Goal: Task Accomplishment & Management: Use online tool/utility

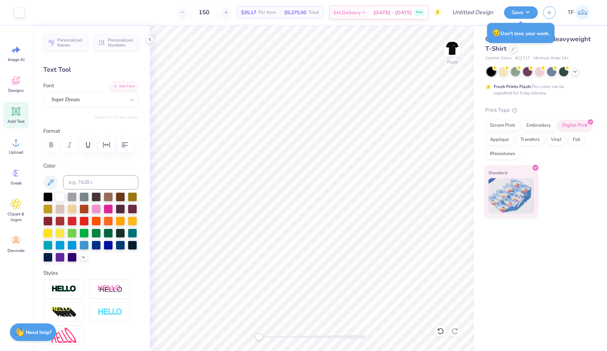
click at [514, 28] on div "😥 Don’t lose your work." at bounding box center [520, 33] width 67 height 20
click at [496, 26] on div "😥 Don’t lose your work." at bounding box center [520, 33] width 67 height 20
click at [516, 16] on button "Save" at bounding box center [521, 11] width 34 height 12
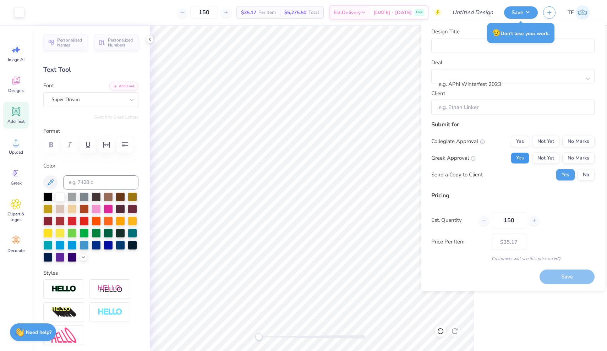
click at [518, 158] on button "Yes" at bounding box center [520, 157] width 18 height 11
click at [575, 141] on button "No Marks" at bounding box center [578, 141] width 32 height 11
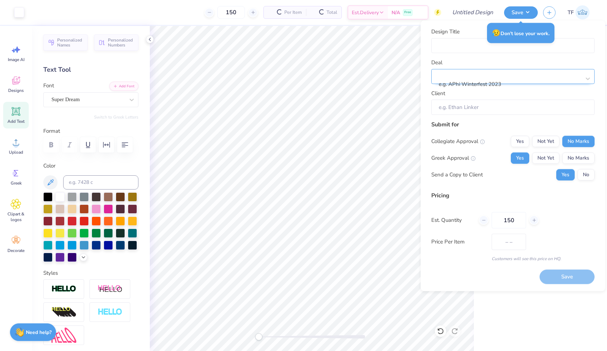
type input "$35.17"
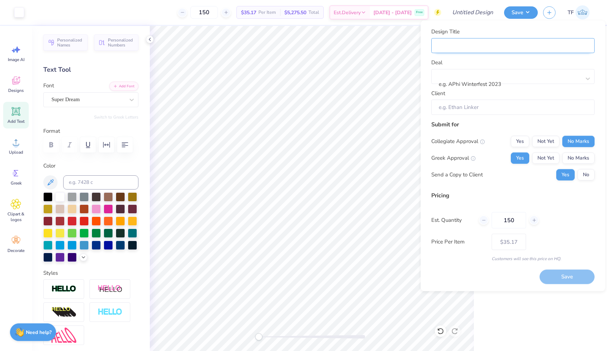
click at [479, 52] on input "Design Title" at bounding box center [512, 45] width 163 height 15
type input "D"
type input "De"
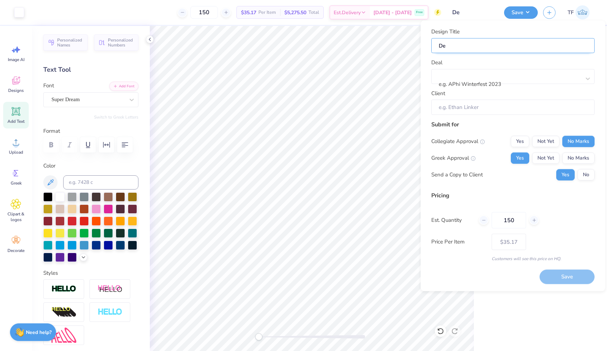
type input "Del"
type input "Delt"
type input "Delta"
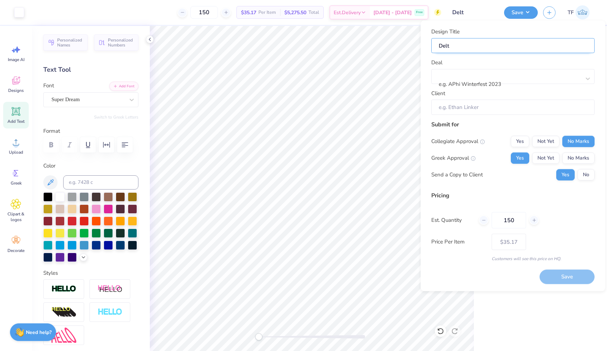
type input "Delta"
type input "Delta Z"
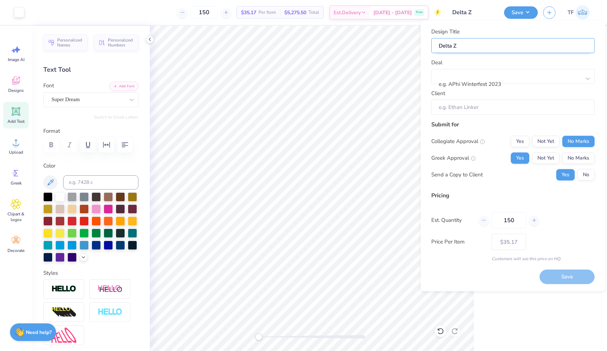
type input "Delta Ze"
type input "Delta Zet"
type input "Delta Zeta"
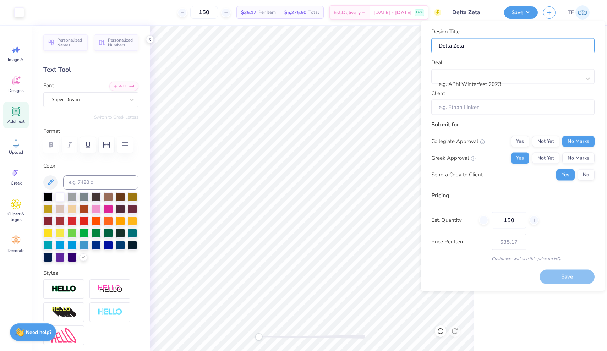
type input "Delta Zeta"
click at [547, 195] on div "Pricing" at bounding box center [512, 195] width 163 height 9
click at [475, 106] on input "Client" at bounding box center [512, 107] width 163 height 15
click at [538, 110] on input "Client" at bounding box center [512, 107] width 163 height 15
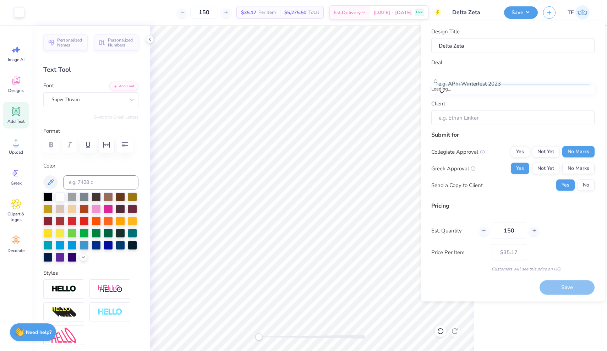
click at [500, 80] on div "e.g. APhi Winterfest 2023" at bounding box center [492, 84] width 109 height 8
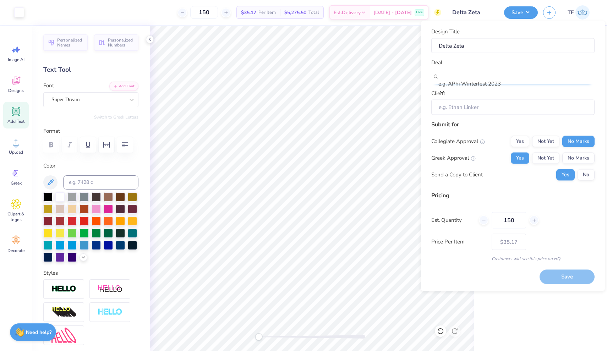
click at [500, 80] on div "e.g. APhi Winterfest 2023" at bounding box center [492, 84] width 109 height 8
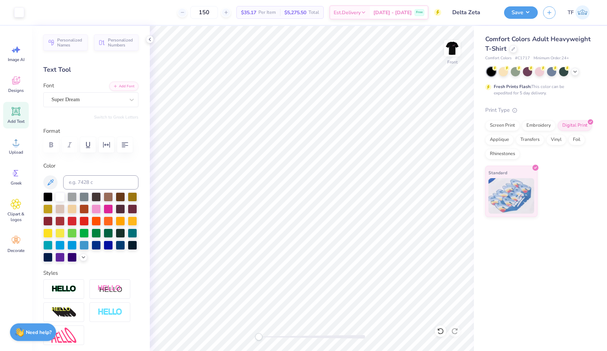
click at [319, 12] on span "Total" at bounding box center [313, 12] width 11 height 7
click at [360, 14] on span "Est. Delivery" at bounding box center [347, 13] width 27 height 7
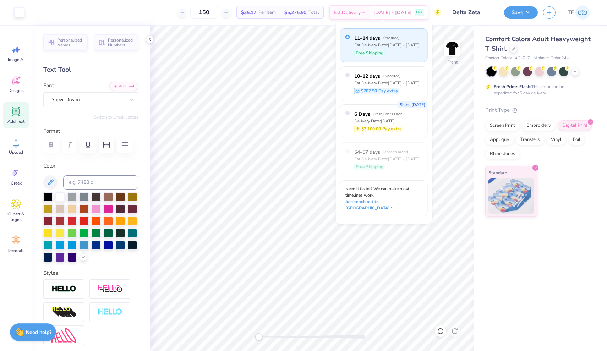
click at [360, 42] on span "11–14 days" at bounding box center [367, 37] width 26 height 7
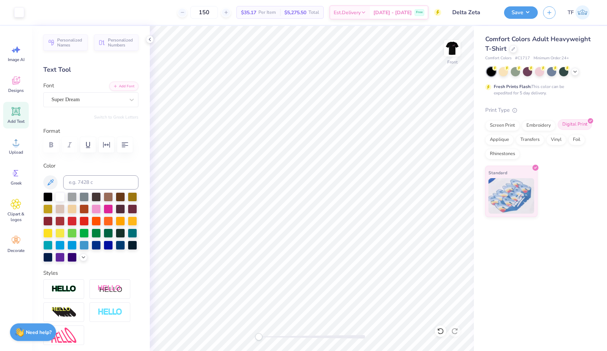
click at [578, 121] on div "Digital Print" at bounding box center [574, 124] width 34 height 11
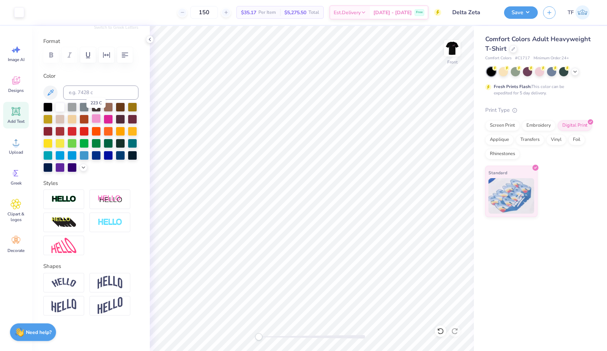
scroll to position [90, 0]
click at [469, 16] on input "Delta Zeta" at bounding box center [464, 12] width 70 height 14
click at [514, 12] on button "Save" at bounding box center [521, 11] width 34 height 12
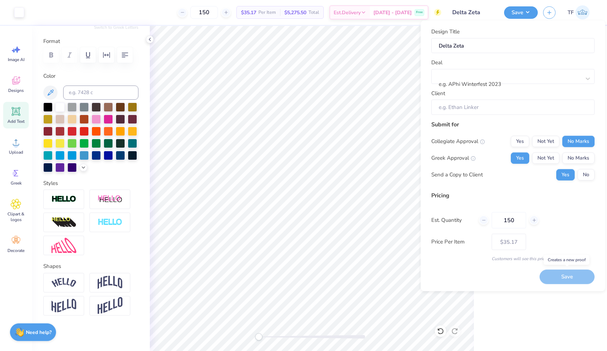
click at [553, 274] on div "Save" at bounding box center [566, 277] width 55 height 15
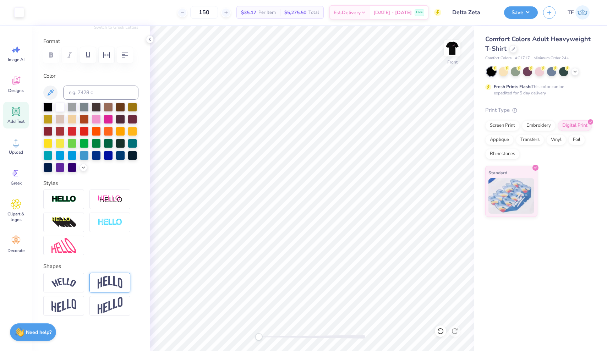
click at [106, 287] on img at bounding box center [110, 282] width 25 height 13
click at [102, 290] on div at bounding box center [109, 283] width 41 height 20
click at [128, 274] on icon at bounding box center [129, 274] width 4 height 4
click at [504, 170] on span "Standard" at bounding box center [497, 171] width 19 height 7
click at [576, 125] on div "Digital Print" at bounding box center [574, 124] width 34 height 11
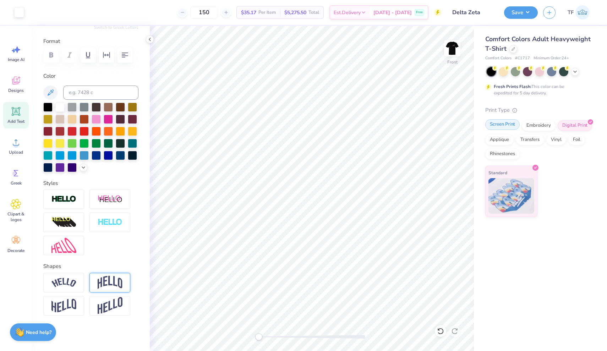
click at [502, 130] on div "Screen Print" at bounding box center [502, 124] width 34 height 11
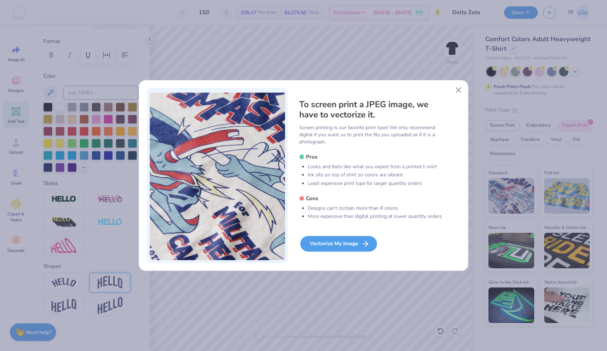
click at [341, 243] on div "Vectorize My Image" at bounding box center [338, 244] width 77 height 16
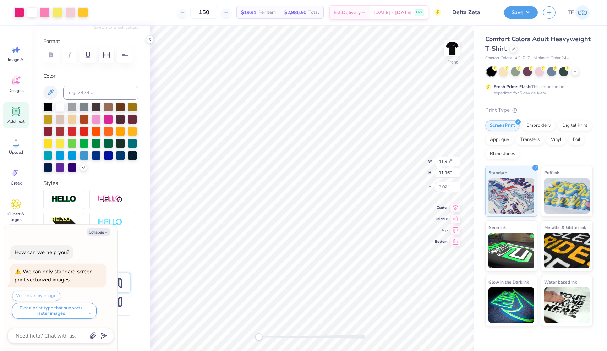
click at [529, 9] on button "Save" at bounding box center [521, 12] width 34 height 12
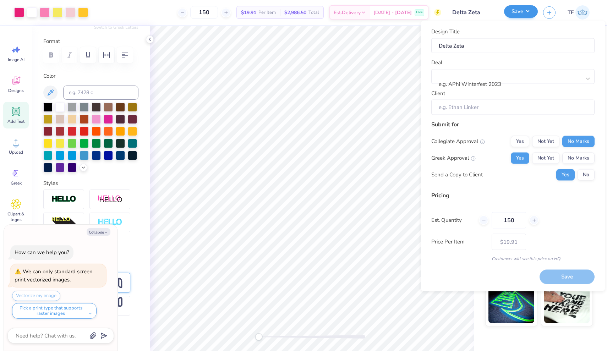
click at [520, 15] on button "Save" at bounding box center [521, 11] width 34 height 12
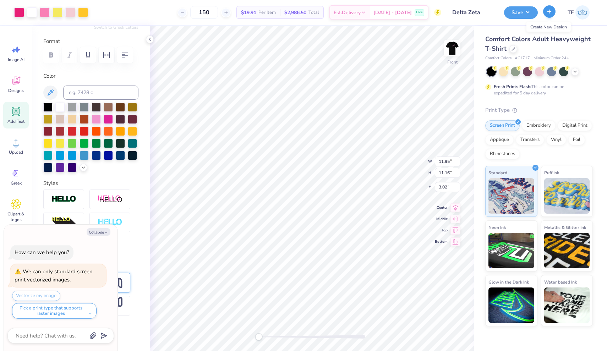
click at [549, 14] on icon "button" at bounding box center [549, 12] width 6 height 6
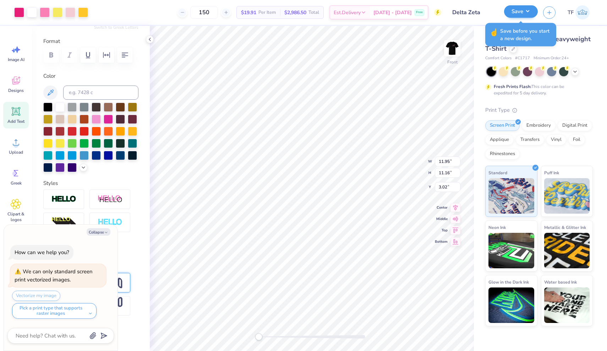
click at [519, 15] on button "Save" at bounding box center [521, 11] width 34 height 12
type textarea "x"
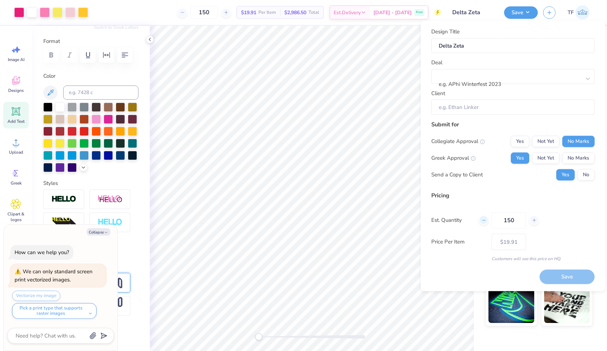
click at [486, 221] on icon at bounding box center [483, 219] width 5 height 5
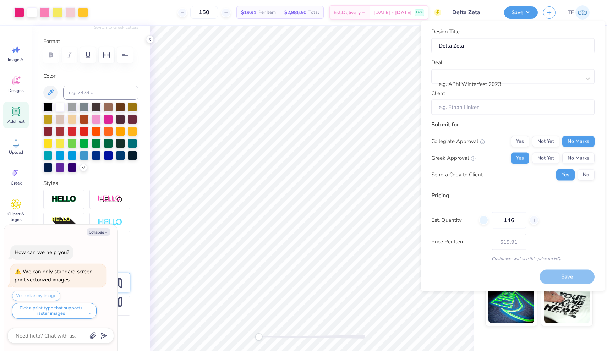
type input "145"
type textarea "x"
type input "145"
type textarea "x"
type input "– –"
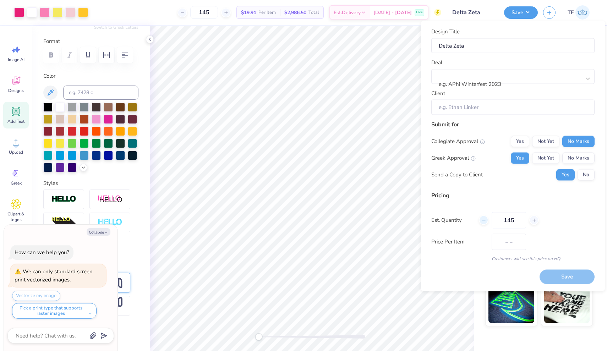
type textarea "x"
type input "$19.96"
click at [486, 221] on icon at bounding box center [483, 219] width 5 height 5
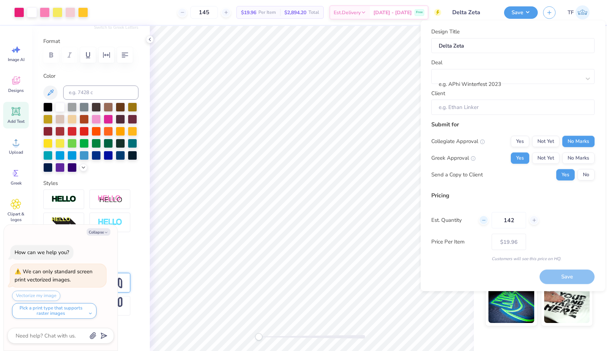
click at [486, 221] on icon at bounding box center [483, 219] width 5 height 5
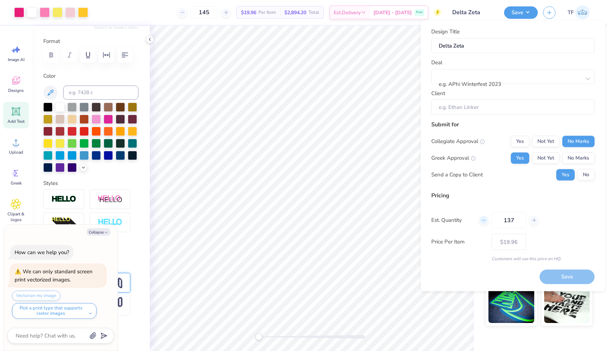
click at [486, 221] on icon at bounding box center [483, 219] width 5 height 5
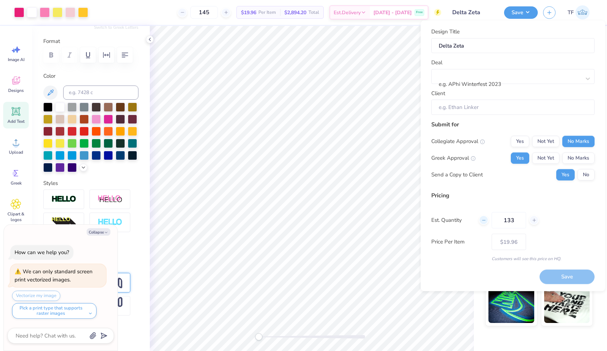
type input "132"
type textarea "x"
type input "132"
type textarea "x"
type input "– –"
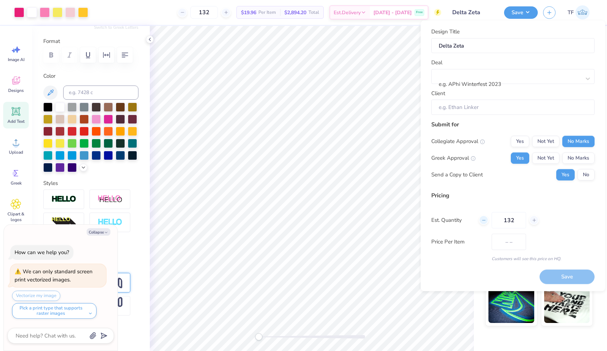
click at [486, 221] on icon at bounding box center [483, 219] width 5 height 5
type input "131"
type textarea "x"
type input "$21.82"
type textarea "x"
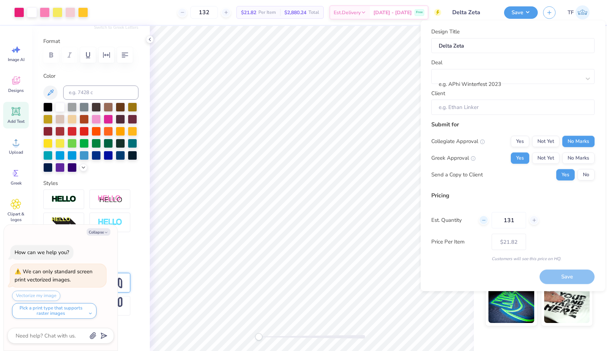
click at [486, 221] on icon at bounding box center [483, 219] width 5 height 5
type input "130"
type textarea "x"
type input "– –"
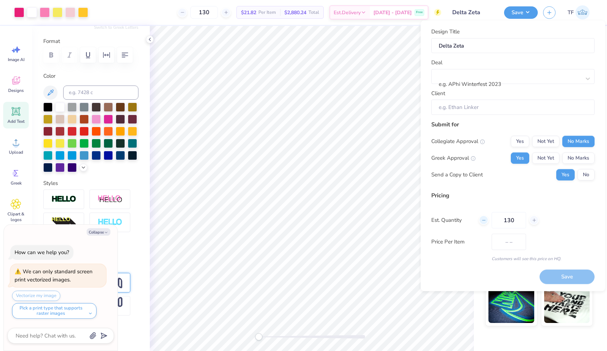
type textarea "x"
type input "$21.85"
click at [486, 221] on icon at bounding box center [483, 219] width 5 height 5
type input "129"
type textarea "x"
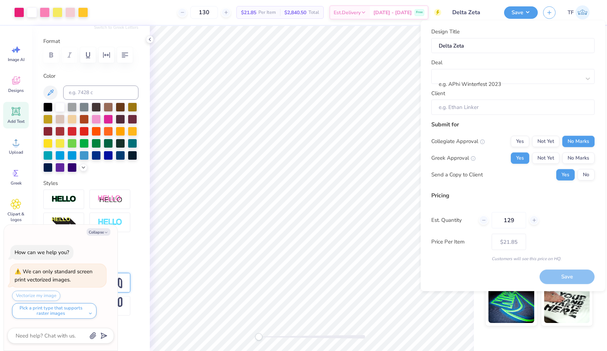
type input "129"
type textarea "x"
type input "– –"
type textarea "x"
type input "$21.87"
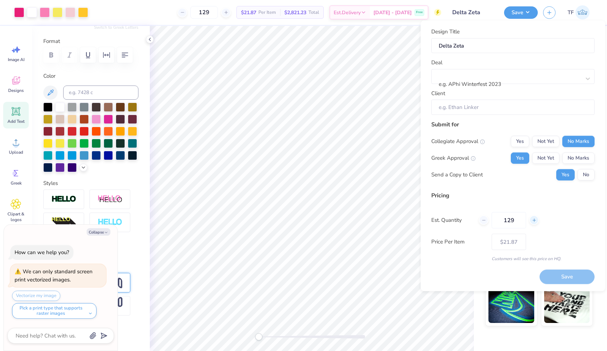
click at [532, 220] on icon at bounding box center [533, 219] width 5 height 5
type input "130"
type textarea "x"
type input "130"
type textarea "x"
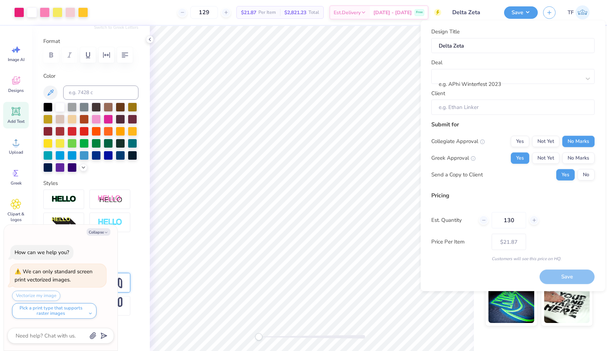
type input "– –"
type textarea "x"
type input "$21.85"
click at [553, 273] on div "Save" at bounding box center [566, 277] width 55 height 15
click at [553, 260] on div "Customers will see this price on HQ." at bounding box center [512, 258] width 163 height 6
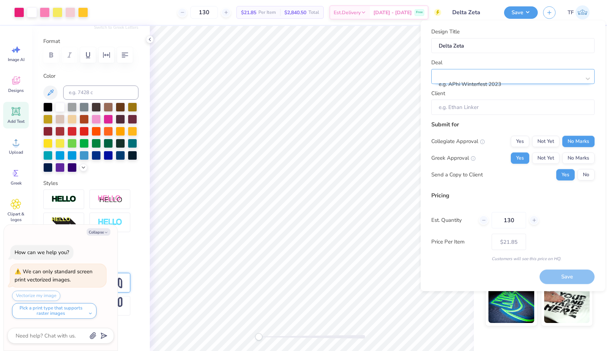
click at [579, 77] on div "e.g. APhi Winterfest 2023" at bounding box center [512, 76] width 163 height 15
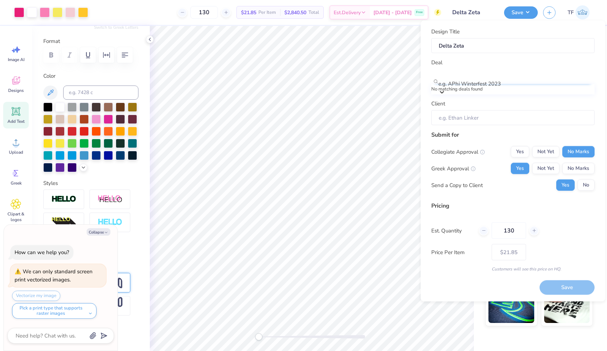
click at [579, 77] on div at bounding box center [516, 75] width 155 height 10
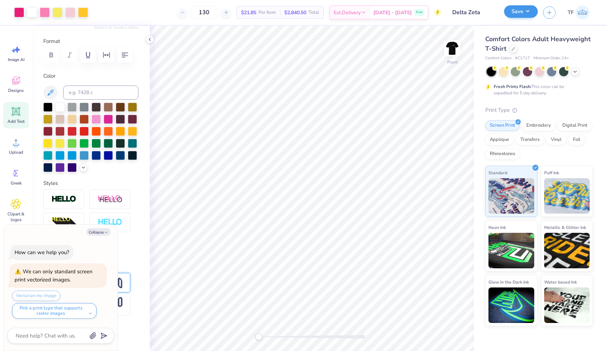
click at [517, 11] on button "Save" at bounding box center [521, 11] width 34 height 12
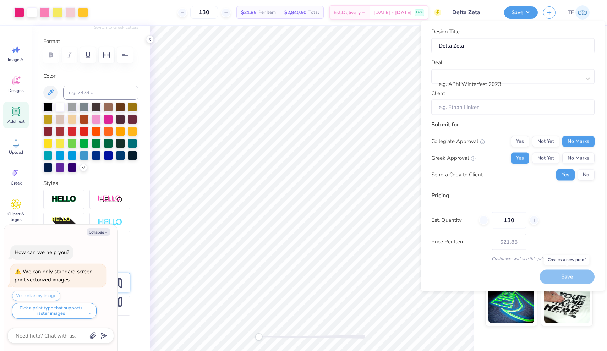
click at [553, 277] on div "Save" at bounding box center [566, 277] width 55 height 15
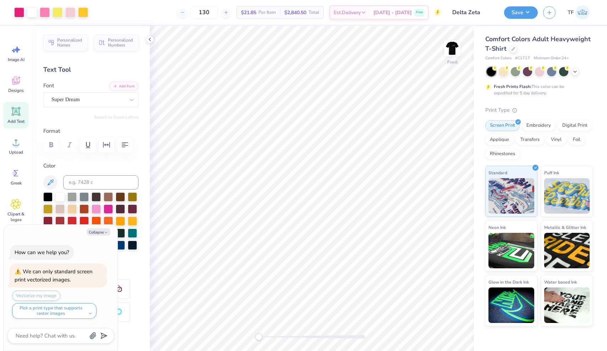
scroll to position [0, 0]
click at [582, 12] on img at bounding box center [582, 12] width 14 height 14
type textarea "x"
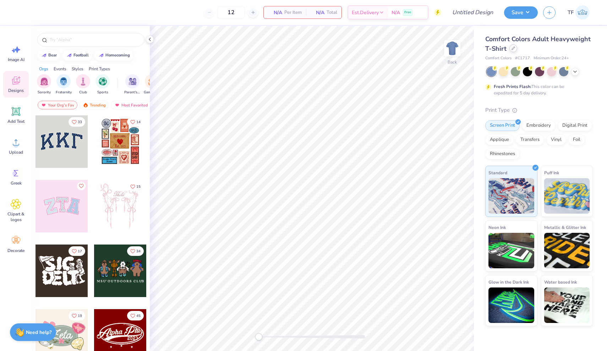
click at [512, 49] on icon at bounding box center [513, 48] width 4 height 4
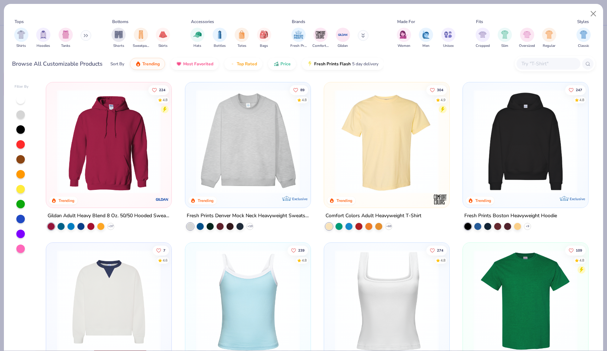
click at [231, 191] on img at bounding box center [247, 141] width 111 height 104
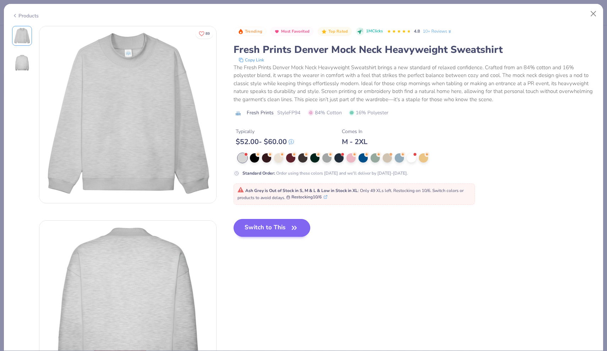
click at [267, 225] on button "Switch to This" at bounding box center [271, 228] width 77 height 18
type input "50"
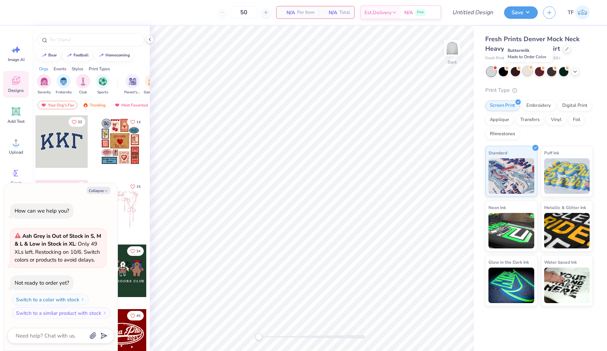
click at [529, 71] on div at bounding box center [527, 70] width 9 height 9
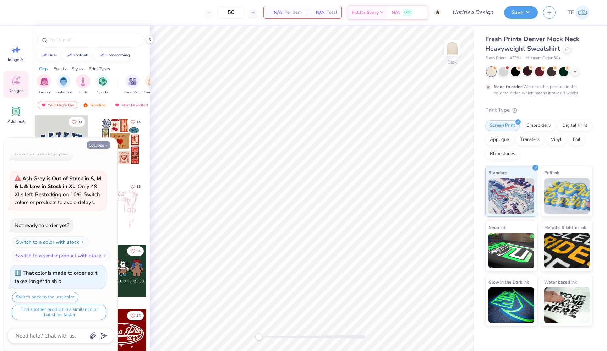
click at [100, 146] on button "Collapse" at bounding box center [99, 144] width 24 height 7
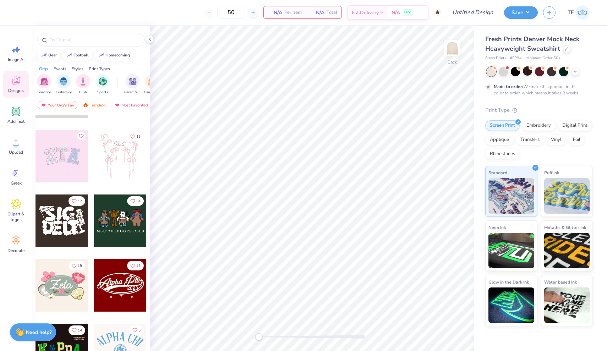
scroll to position [51, 0]
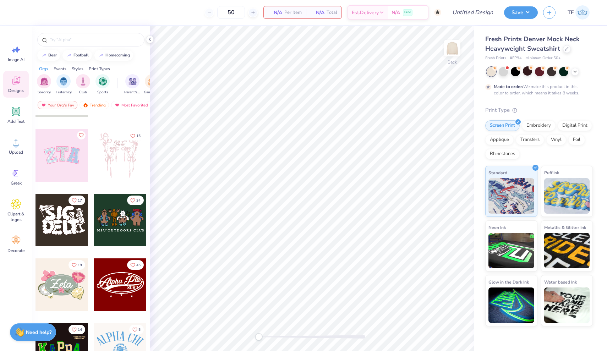
click at [47, 158] on div at bounding box center [61, 155] width 53 height 53
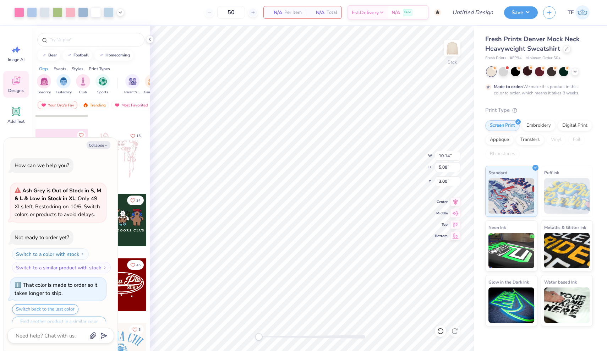
scroll to position [82, 0]
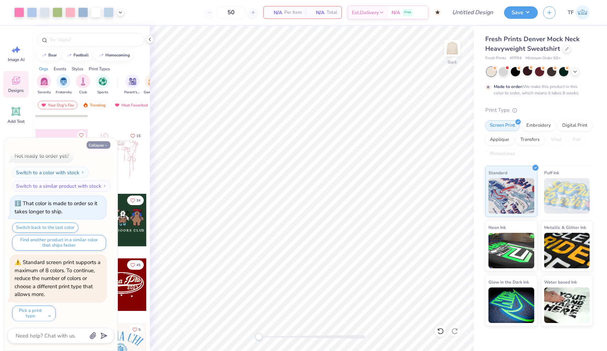
click at [100, 145] on button "Collapse" at bounding box center [99, 144] width 24 height 7
type textarea "x"
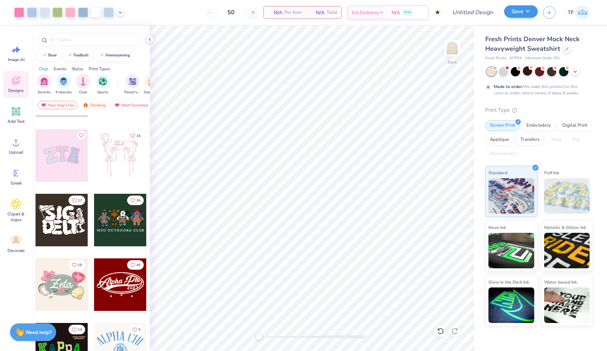
click at [518, 11] on button "Save" at bounding box center [521, 11] width 34 height 12
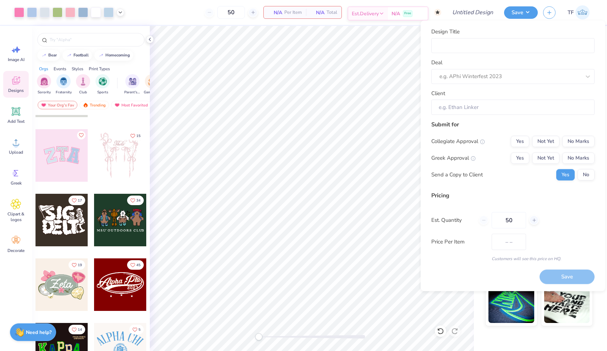
click at [377, 13] on span "Est. Delivery" at bounding box center [365, 13] width 27 height 7
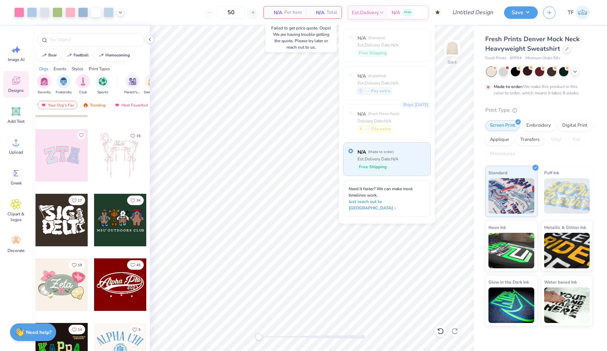
click at [279, 10] on span "N/A" at bounding box center [275, 12] width 14 height 7
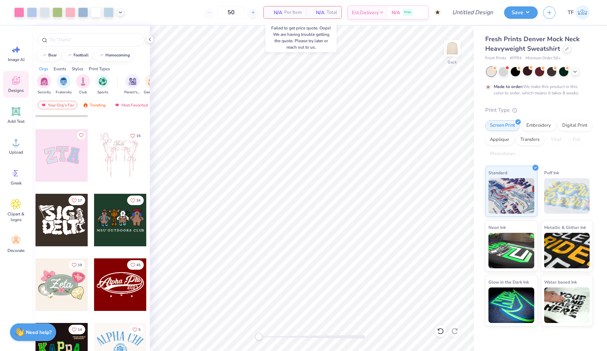
click at [293, 11] on span "Per Item" at bounding box center [292, 12] width 17 height 7
click at [250, 12] on icon at bounding box center [252, 12] width 5 height 5
click at [209, 14] on icon at bounding box center [209, 12] width 5 height 5
type input "51"
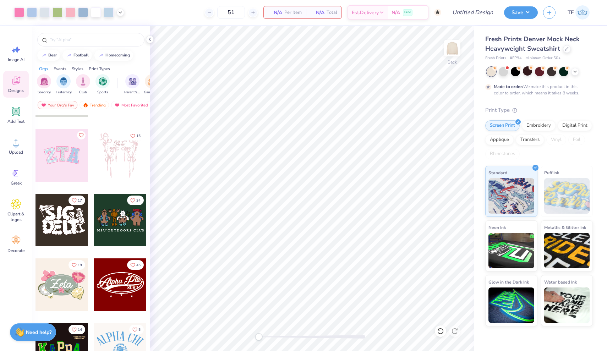
click at [284, 12] on span "Per Item" at bounding box center [292, 12] width 17 height 7
click at [514, 16] on button "Save" at bounding box center [521, 11] width 34 height 12
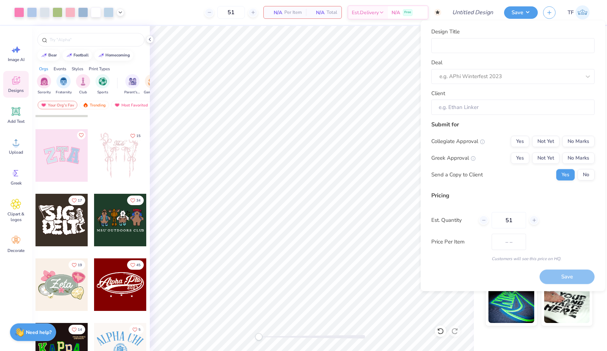
click at [461, 54] on div "Design Title Deal e.g. APhi Winterfest 2023 Client" at bounding box center [512, 71] width 163 height 87
click at [458, 44] on input "Design Title" at bounding box center [512, 45] width 163 height 15
type input "Z"
type input "Ze"
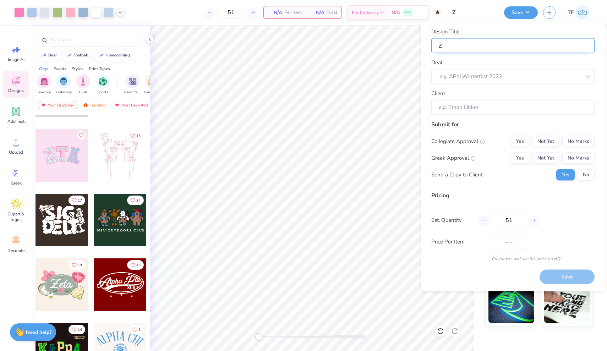
type input "Ze"
type input "Zet"
type input "Zeta"
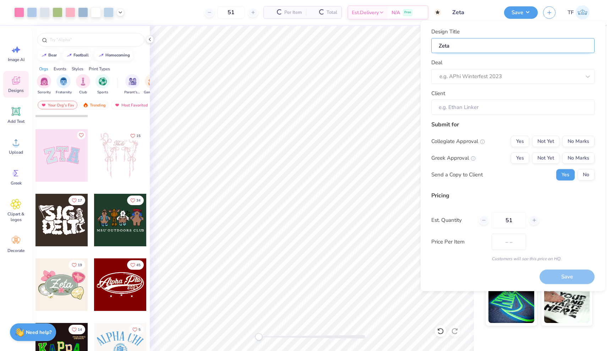
type input "Zeta"
type input "Zeta m"
type input "Zeta mo"
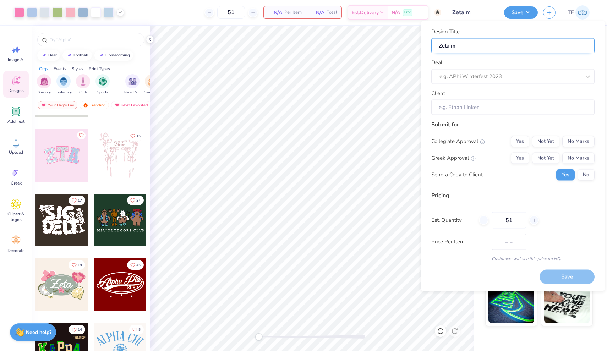
type input "Zeta mo"
type input "Zeta moc"
type input "Zeta mock"
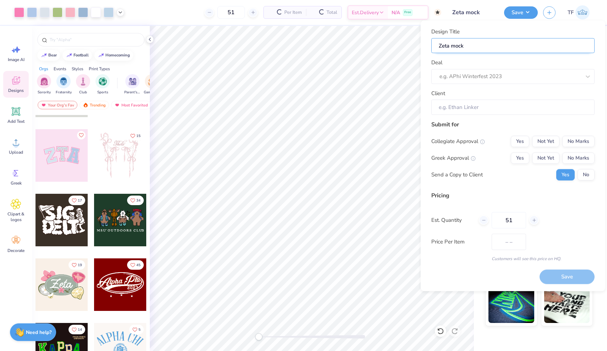
type input "Zeta mock"
type input "Zeta mock h"
type input "Zeta mock ho"
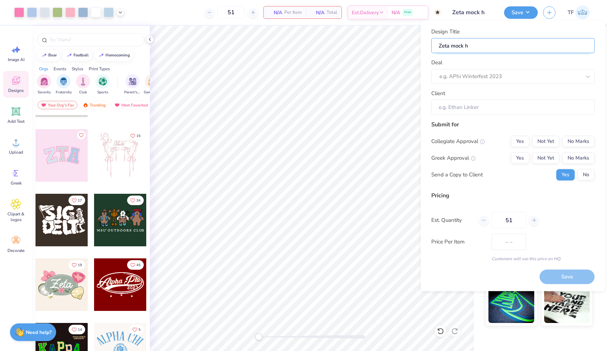
type input "Zeta mock ho"
type input "Zeta mock hoo"
type input "Zeta mock hood"
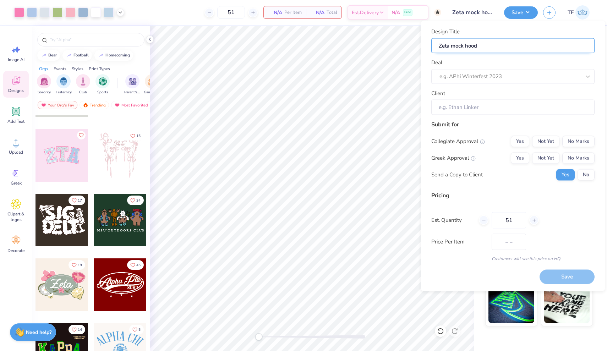
type input "Zeta mock hoodi"
type input "Zeta mock hoodie"
click at [444, 72] on div at bounding box center [509, 77] width 141 height 10
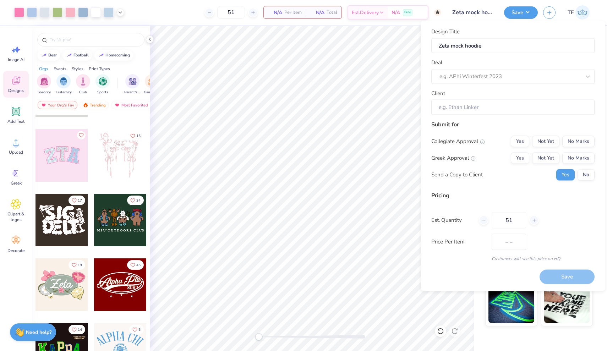
click at [460, 85] on div "Design Title Zeta mock hoodie Deal e.g. APhi Winterfest 2023 Client" at bounding box center [512, 71] width 163 height 87
click at [528, 78] on div at bounding box center [509, 77] width 141 height 10
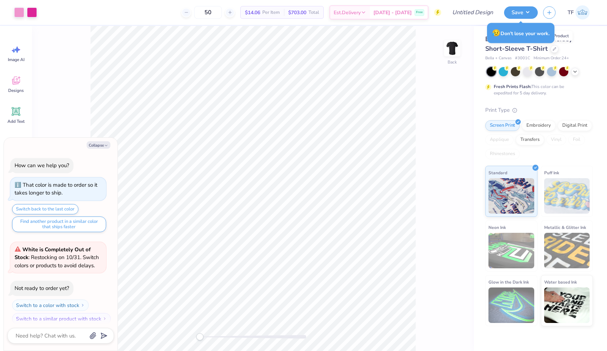
scroll to position [47, 0]
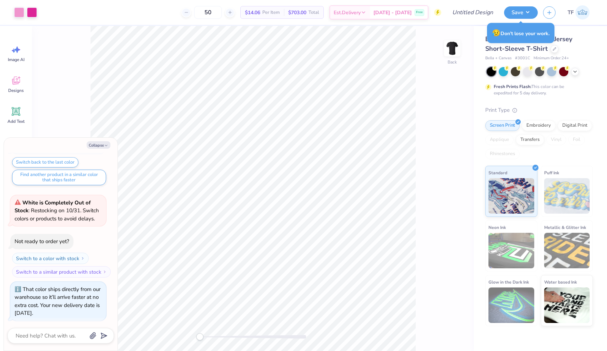
click at [87, 91] on div "Back" at bounding box center [253, 188] width 442 height 325
click at [97, 148] on button "Collapse" at bounding box center [99, 144] width 24 height 7
type textarea "x"
